Goal: Task Accomplishment & Management: Use online tool/utility

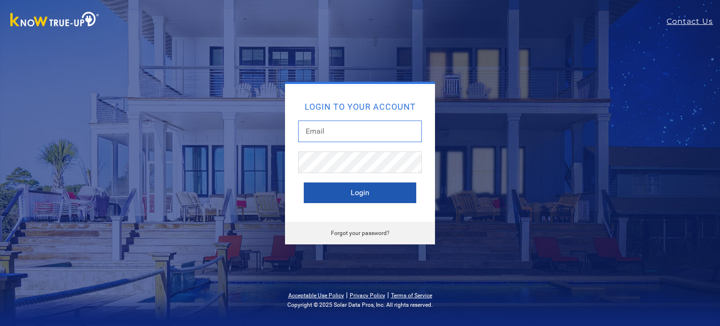
type input "[EMAIL_ADDRESS][DOMAIN_NAME]"
click at [329, 194] on button "Login" at bounding box center [360, 192] width 112 height 21
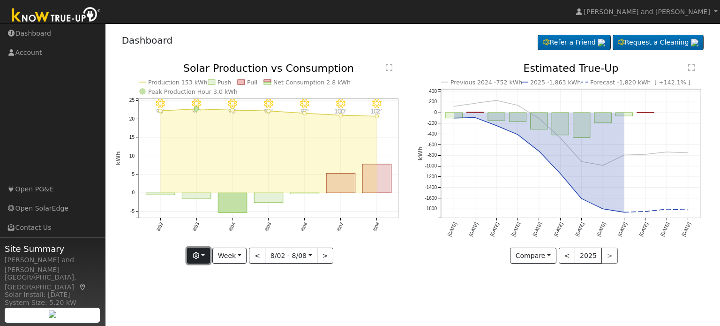
click at [199, 255] on icon "button" at bounding box center [196, 255] width 7 height 7
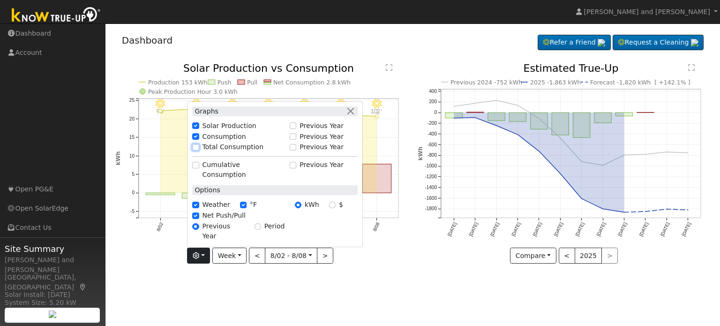
click at [199, 150] on input "Total Consumption" at bounding box center [195, 147] width 7 height 7
checkbox input "true"
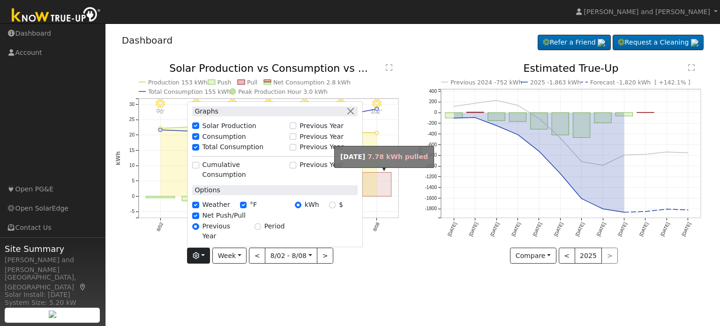
click at [372, 180] on rect "onclick=""" at bounding box center [376, 184] width 29 height 24
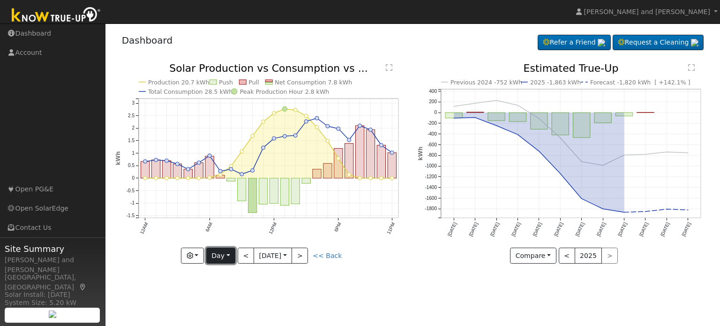
click at [223, 257] on button "Day" at bounding box center [220, 255] width 29 height 16
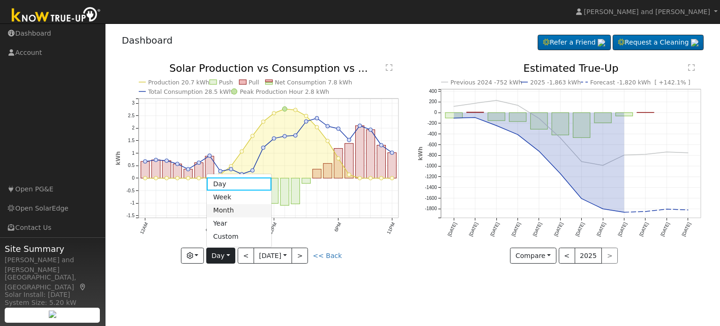
click at [230, 210] on link "Month" at bounding box center [239, 210] width 65 height 13
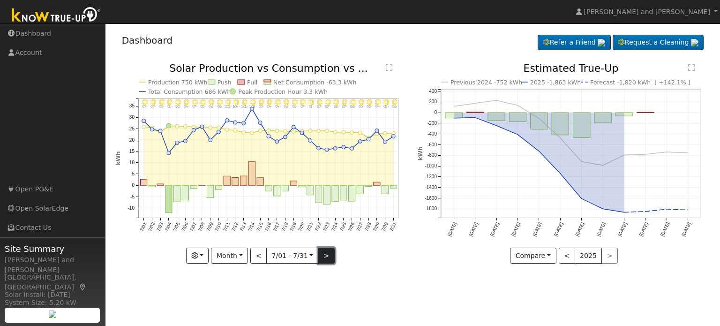
click at [325, 255] on button ">" at bounding box center [326, 255] width 16 height 16
type input "2025-08-01"
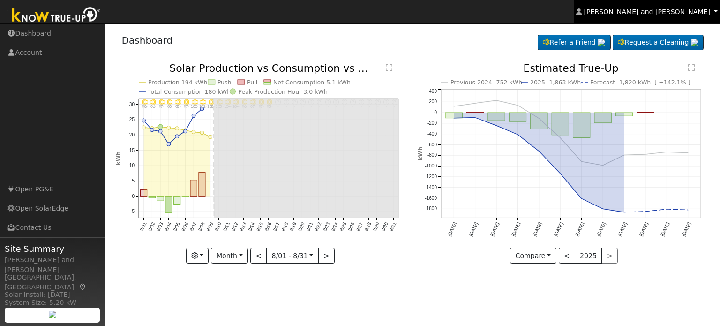
click at [645, 14] on span "Michael and Connie Harris" at bounding box center [647, 11] width 126 height 7
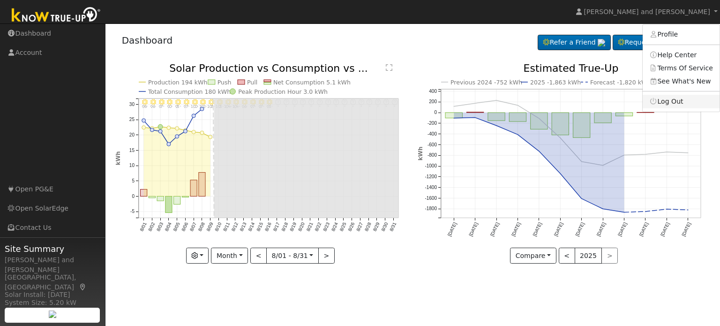
click at [673, 105] on link "Log Out" at bounding box center [681, 101] width 77 height 13
